Goal: Task Accomplishment & Management: Complete application form

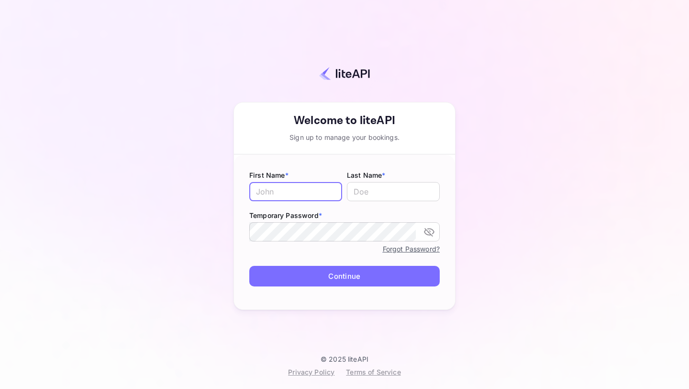
click at [310, 193] on input "text" at bounding box center [295, 191] width 93 height 19
type input "[PERSON_NAME]"
click at [392, 194] on input "text" at bounding box center [393, 191] width 93 height 19
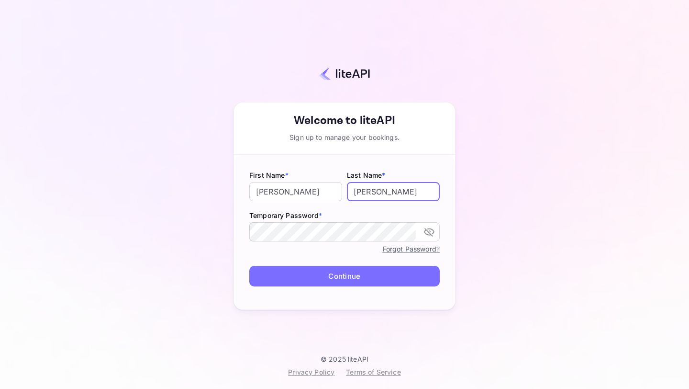
type input "[PERSON_NAME]"
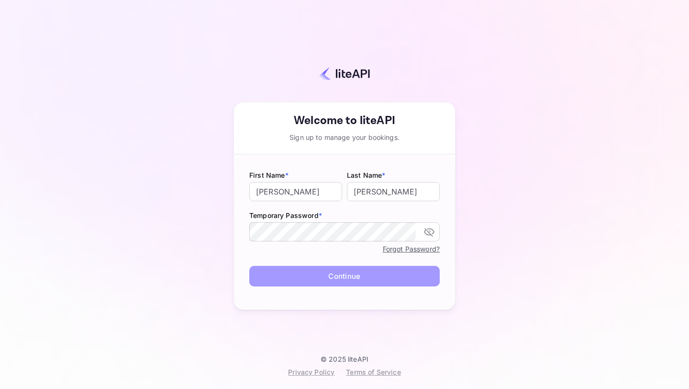
click at [366, 278] on button "Continue" at bounding box center [344, 276] width 190 height 21
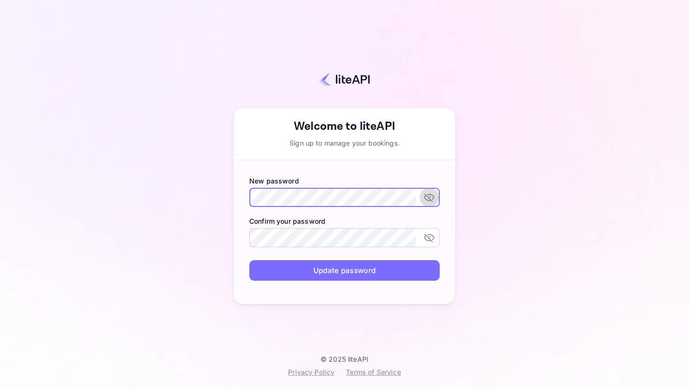
click at [427, 196] on icon "toggle password visibility" at bounding box center [429, 197] width 11 height 9
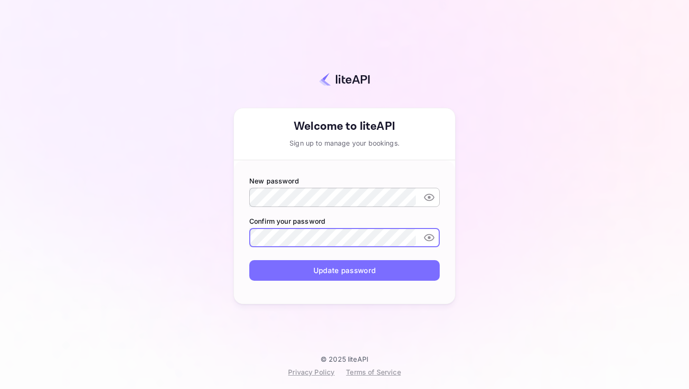
click at [321, 276] on button "Update password" at bounding box center [344, 270] width 190 height 21
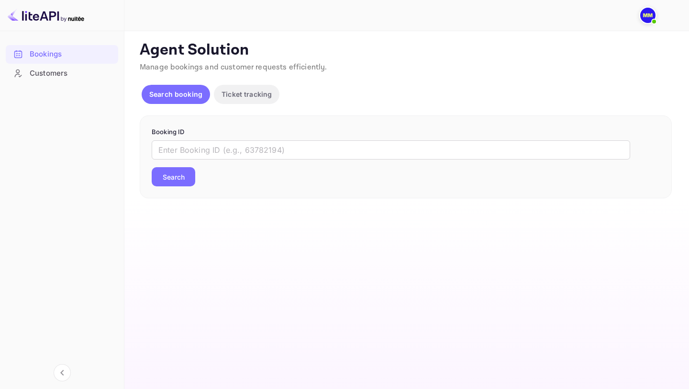
click at [76, 73] on div "Customers" at bounding box center [72, 73] width 84 height 11
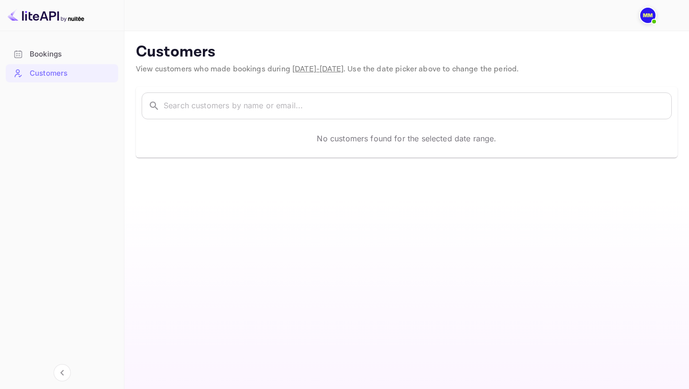
click at [87, 55] on div "Bookings" at bounding box center [72, 54] width 84 height 11
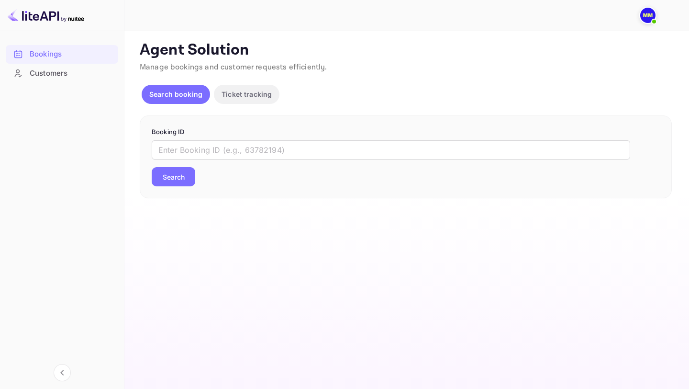
click at [248, 99] on button "Ticket tracking" at bounding box center [247, 94] width 66 height 19
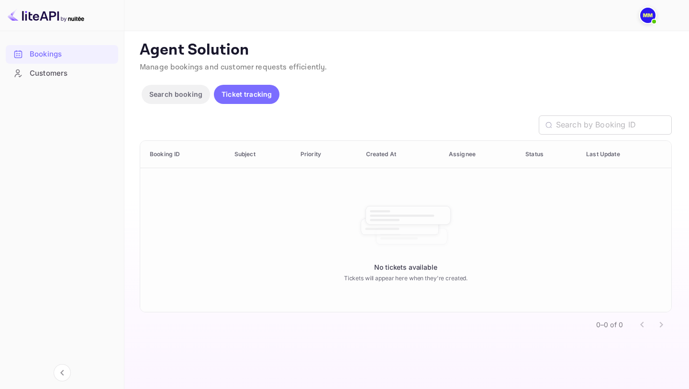
click at [186, 100] on button "Search booking" at bounding box center [176, 94] width 68 height 19
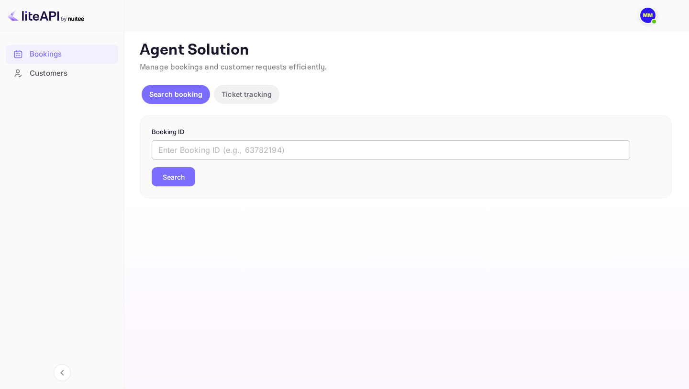
click at [243, 151] on input "text" at bounding box center [391, 149] width 479 height 19
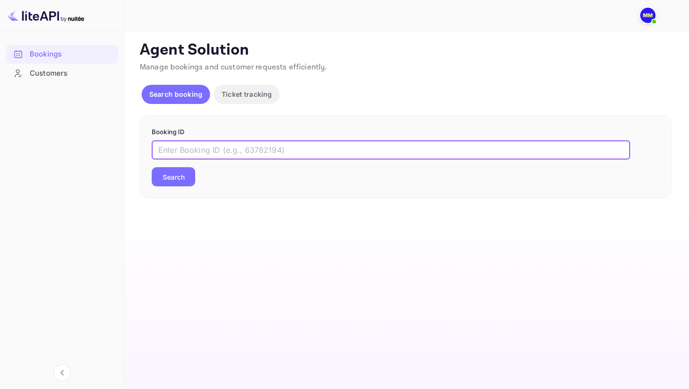
paste input "9882546"
type input "9882546"
click at [185, 179] on button "Search" at bounding box center [174, 176] width 44 height 19
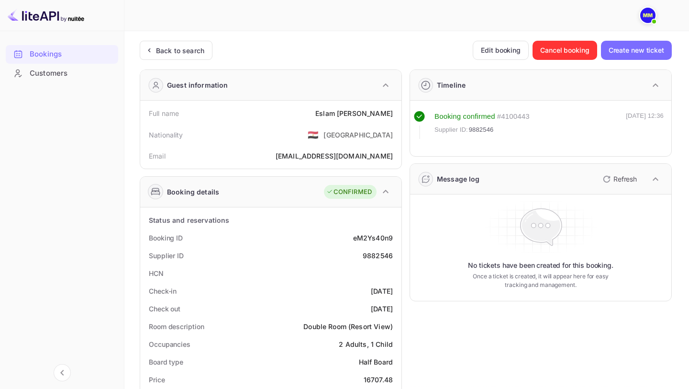
click at [37, 74] on div "Customers" at bounding box center [72, 73] width 84 height 11
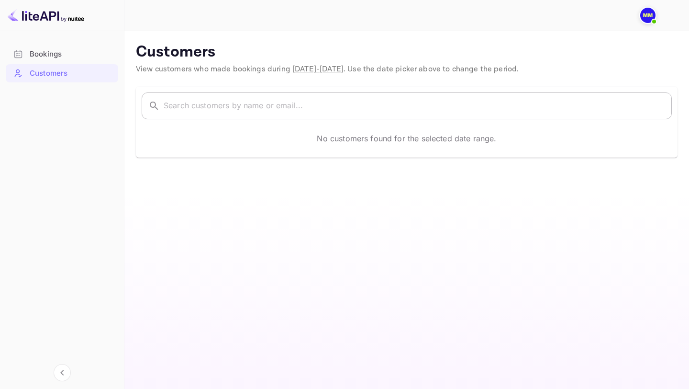
click at [278, 106] on input "text" at bounding box center [418, 105] width 508 height 27
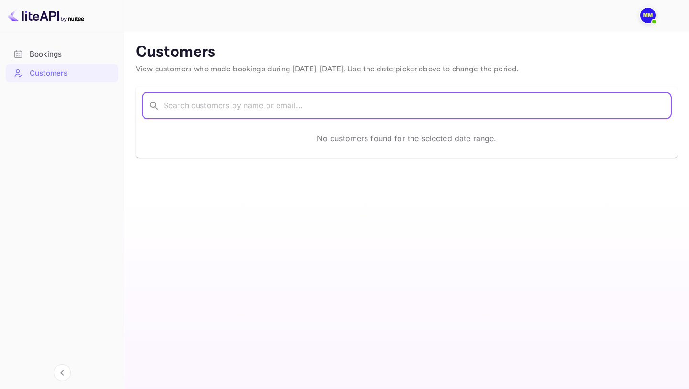
paste input "[PERSON_NAME][EMAIL_ADDRESS][PERSON_NAME][DOMAIN_NAME]"
type input "[PERSON_NAME][EMAIL_ADDRESS][PERSON_NAME][DOMAIN_NAME]"
click at [373, 112] on input "[PERSON_NAME][EMAIL_ADDRESS][PERSON_NAME][DOMAIN_NAME]" at bounding box center [405, 105] width 483 height 27
click at [317, 103] on input "[PERSON_NAME][EMAIL_ADDRESS][PERSON_NAME][DOMAIN_NAME]" at bounding box center [405, 105] width 483 height 27
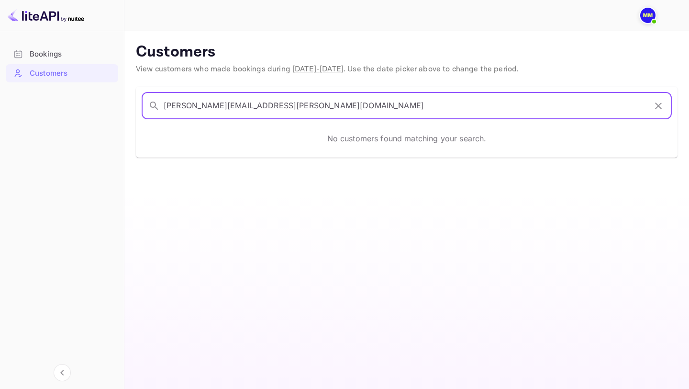
click at [317, 103] on input "[PERSON_NAME][EMAIL_ADDRESS][PERSON_NAME][DOMAIN_NAME]" at bounding box center [405, 105] width 483 height 27
paste input "[EMAIL_ADDRESS][DOMAIN_NAME]"
type input "[EMAIL_ADDRESS][DOMAIN_NAME]"
type input "[PERSON_NAME]"
click at [65, 51] on div "Bookings" at bounding box center [72, 54] width 84 height 11
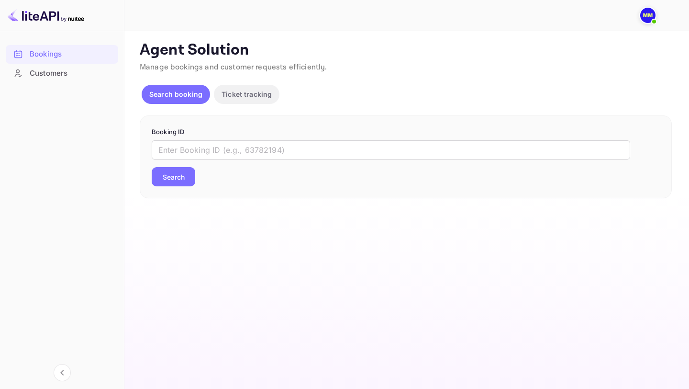
click at [241, 96] on p "Ticket tracking" at bounding box center [247, 94] width 50 height 10
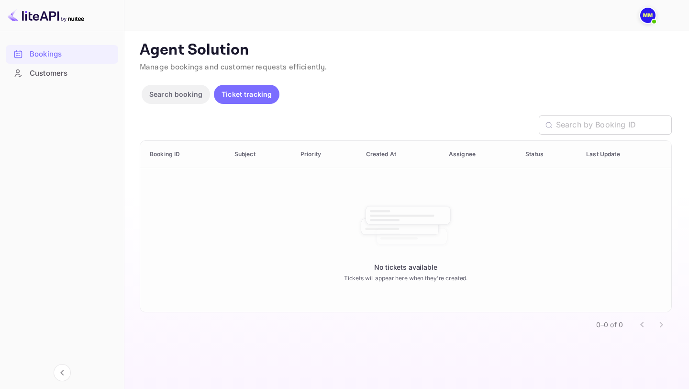
click at [178, 92] on p "Search booking" at bounding box center [175, 94] width 53 height 10
